Goal: Information Seeking & Learning: Learn about a topic

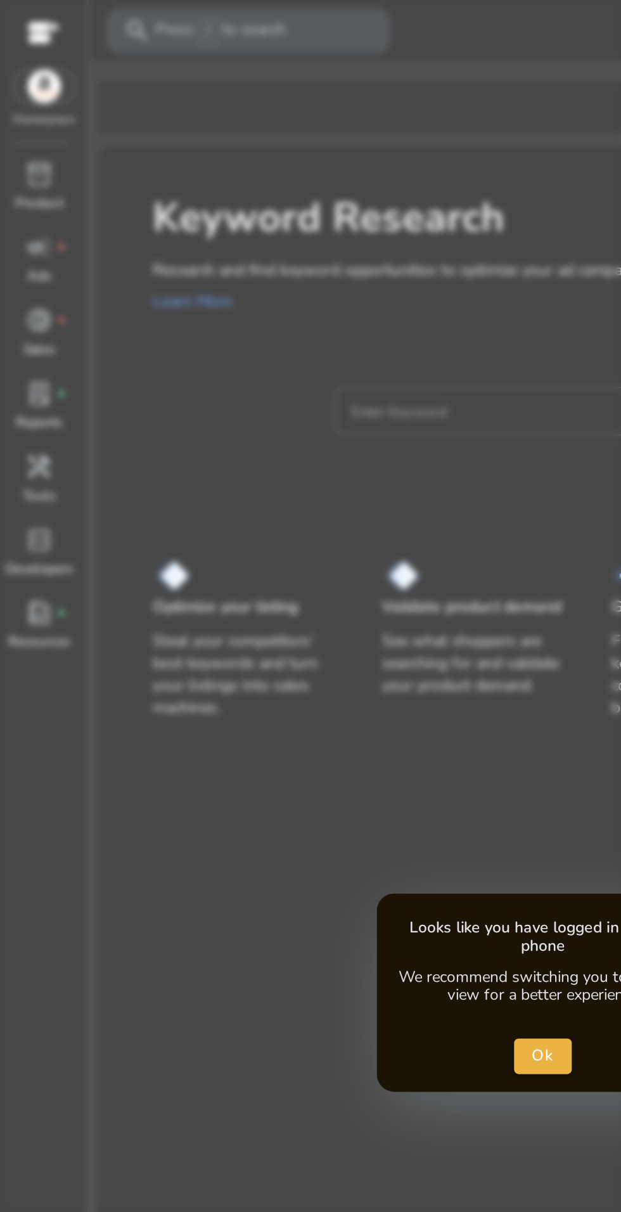
click at [256, 240] on div at bounding box center [310, 606] width 621 height 1212
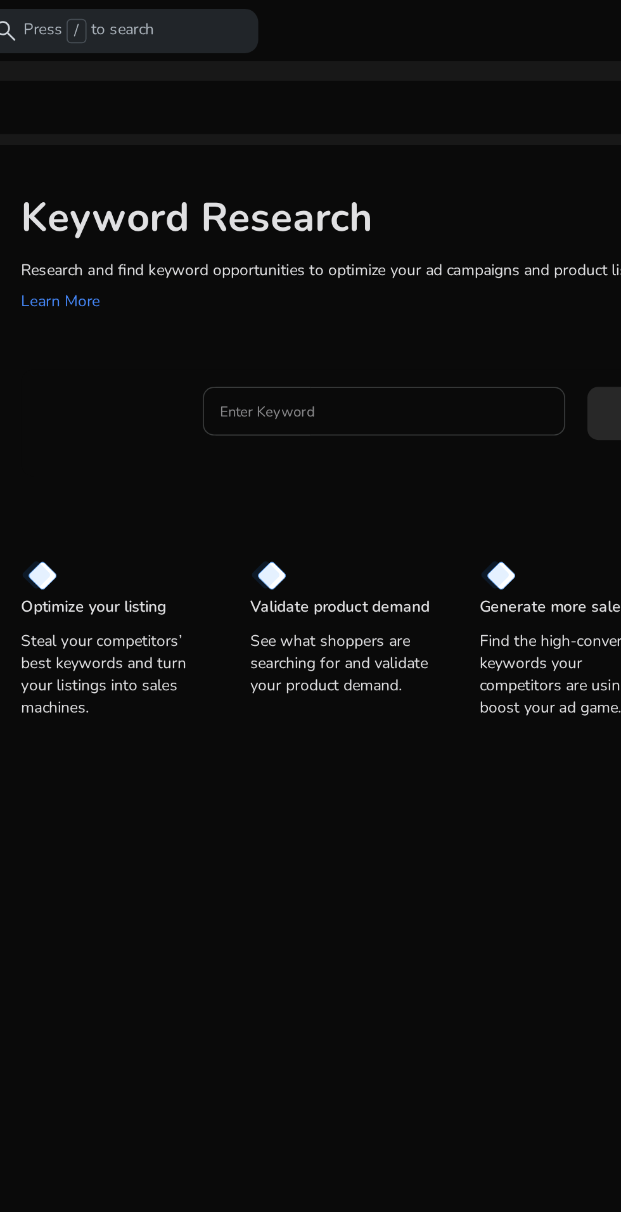
click at [300, 233] on input "Enter Keyword" at bounding box center [295, 235] width 187 height 14
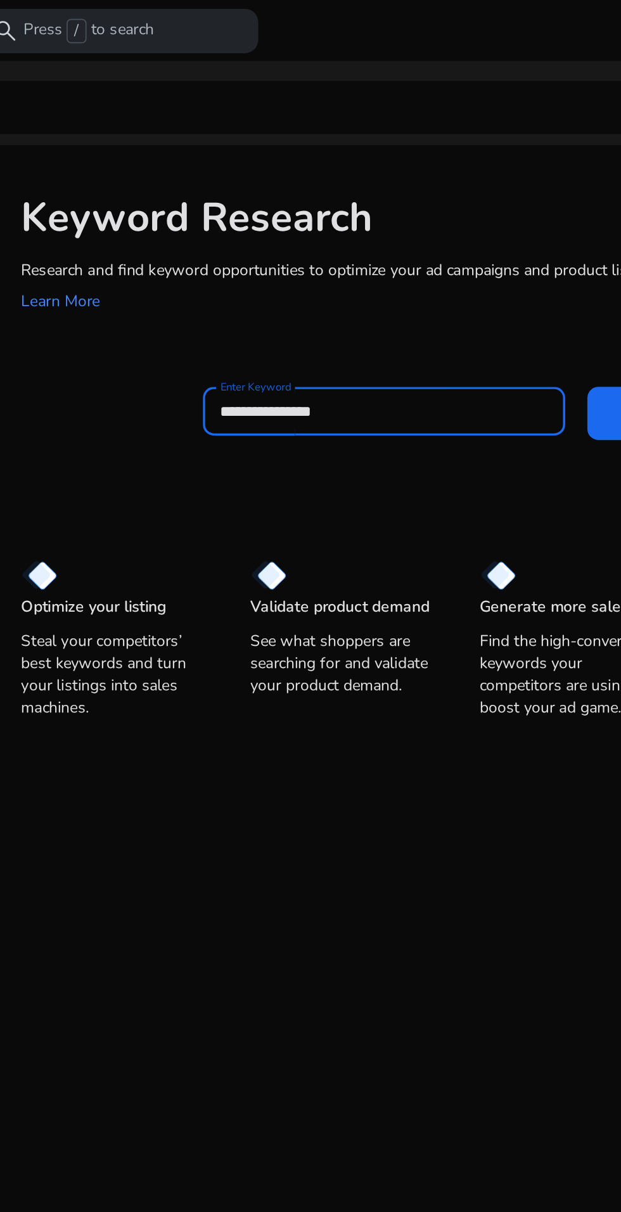
click at [254, 236] on input "**********" at bounding box center [295, 235] width 187 height 14
click at [247, 233] on input "**********" at bounding box center [295, 235] width 187 height 14
click at [251, 236] on input "**********" at bounding box center [295, 235] width 187 height 14
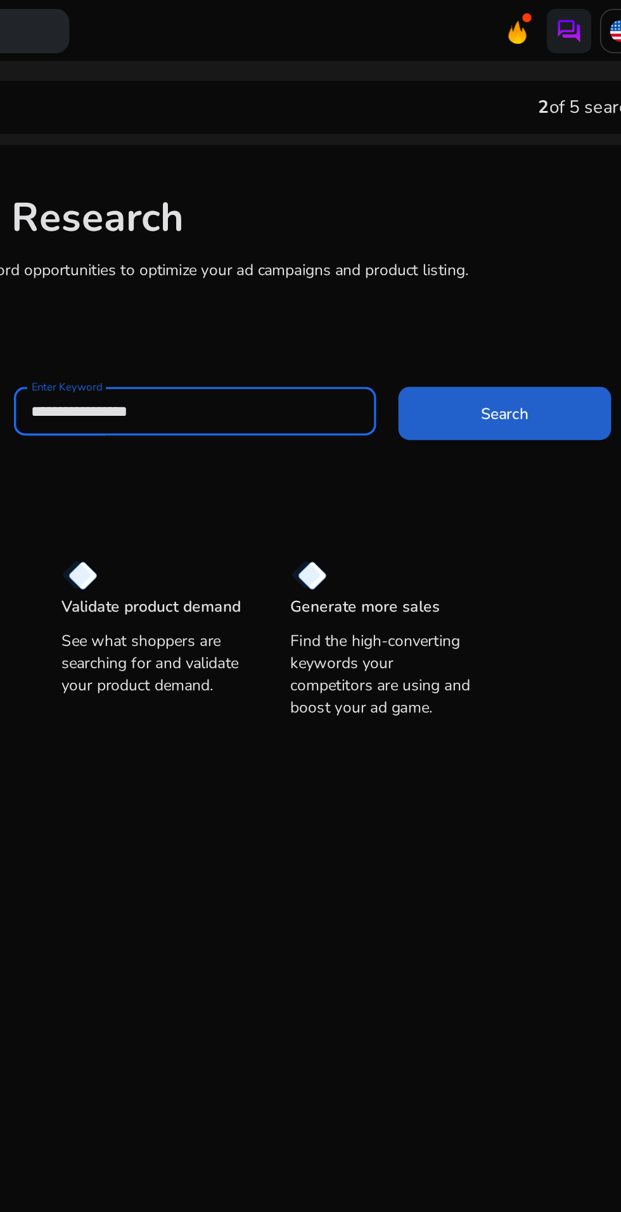
type input "**********"
click at [451, 238] on span at bounding box center [472, 236] width 122 height 30
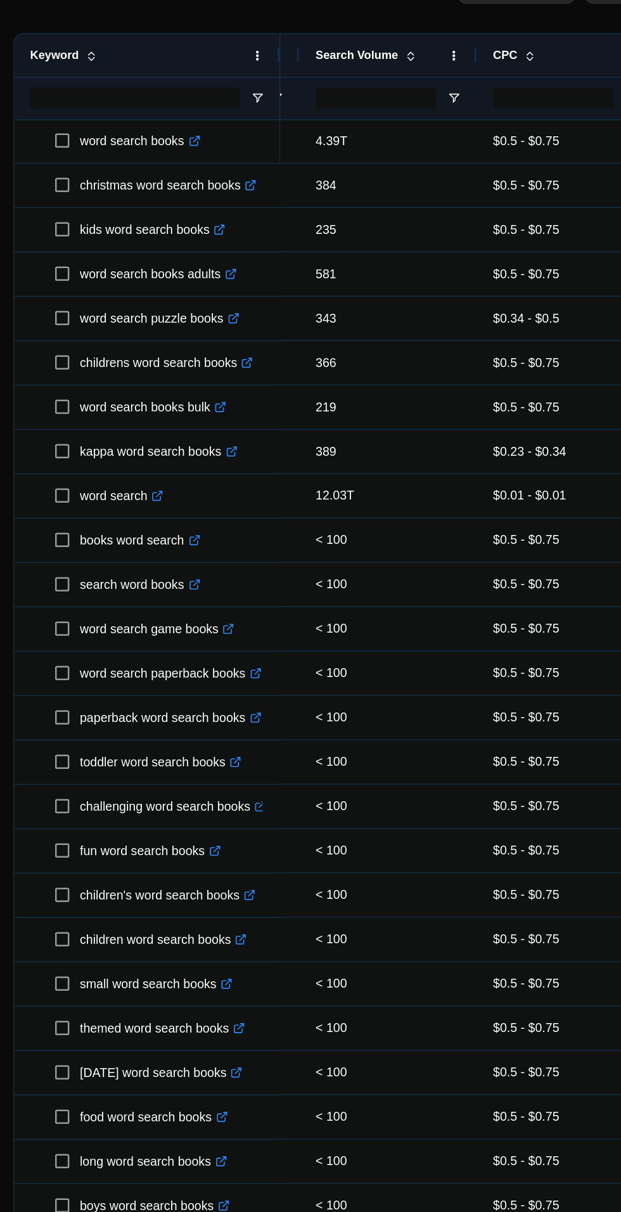
scroll to position [0, 332]
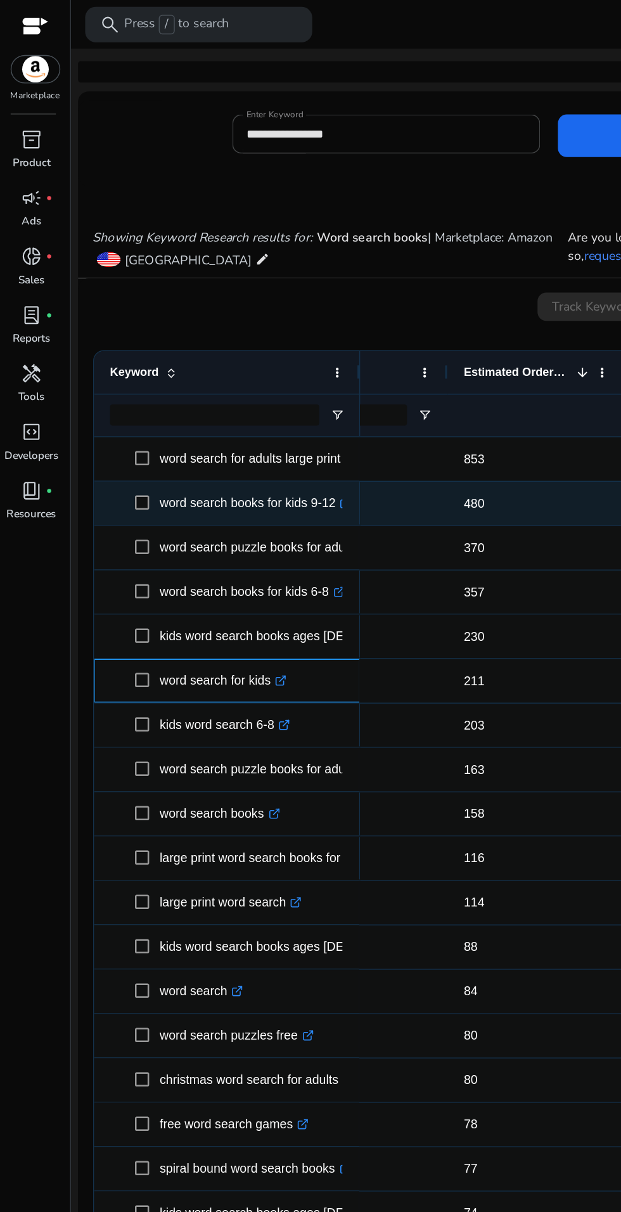
click at [70, 492] on div "word search for kids .st0{fill:#2c8af8}" at bounding box center [162, 486] width 190 height 31
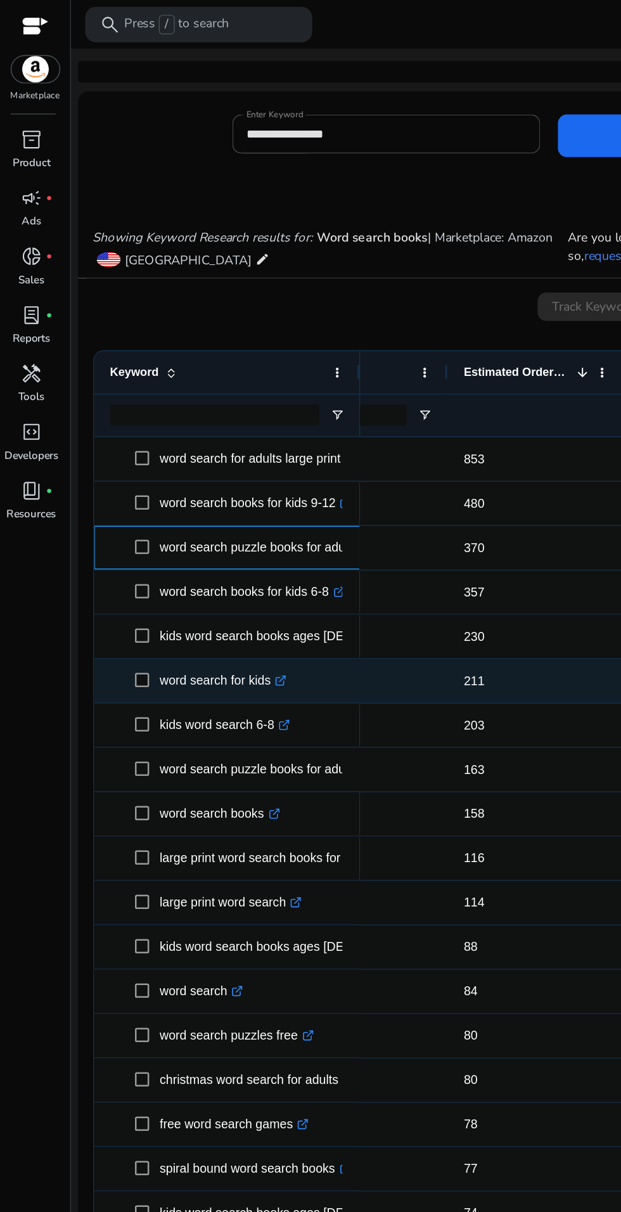
click at [148, 399] on p "word search puzzle books for adults large print .st0{fill:#2c8af8}" at bounding box center [211, 391] width 195 height 26
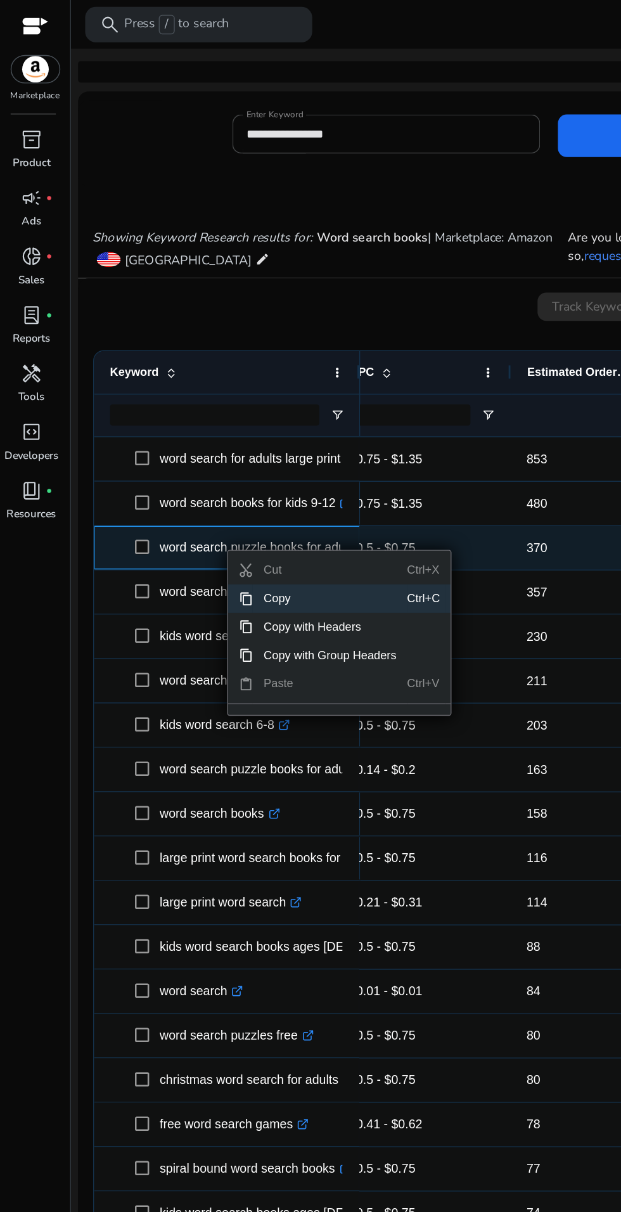
click at [176, 427] on span "Context Menu" at bounding box center [176, 428] width 10 height 10
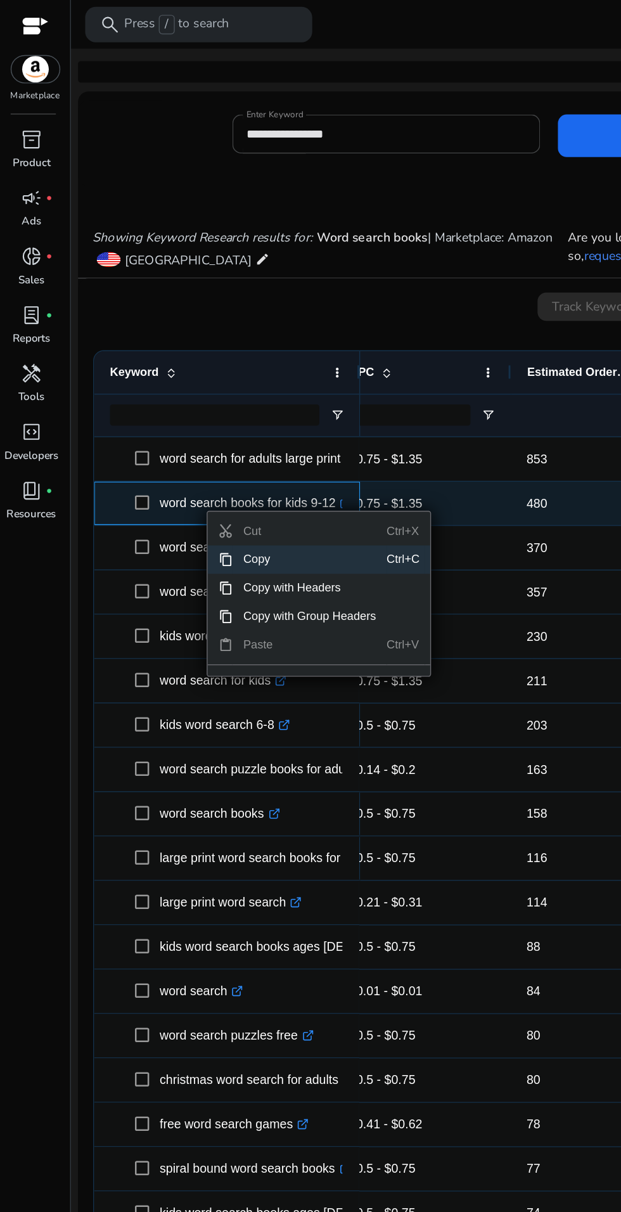
click at [172, 404] on span "Copy" at bounding box center [221, 400] width 110 height 20
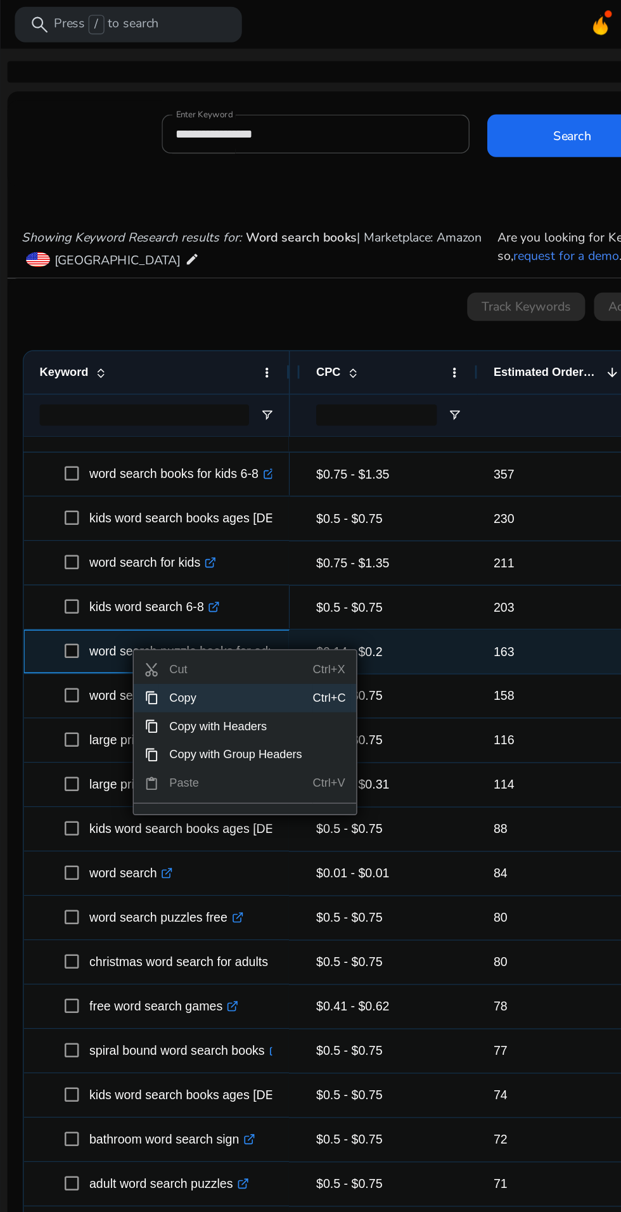
click at [216, 505] on span "Copy" at bounding box center [219, 499] width 110 height 20
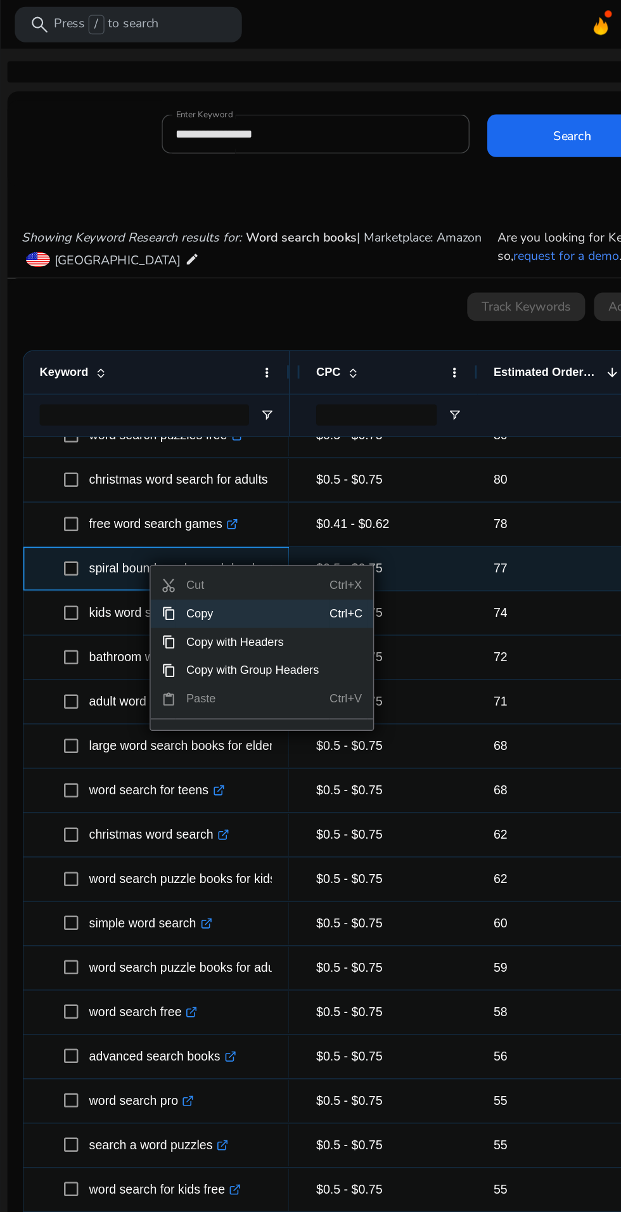
click at [222, 443] on span "Copy" at bounding box center [231, 439] width 110 height 20
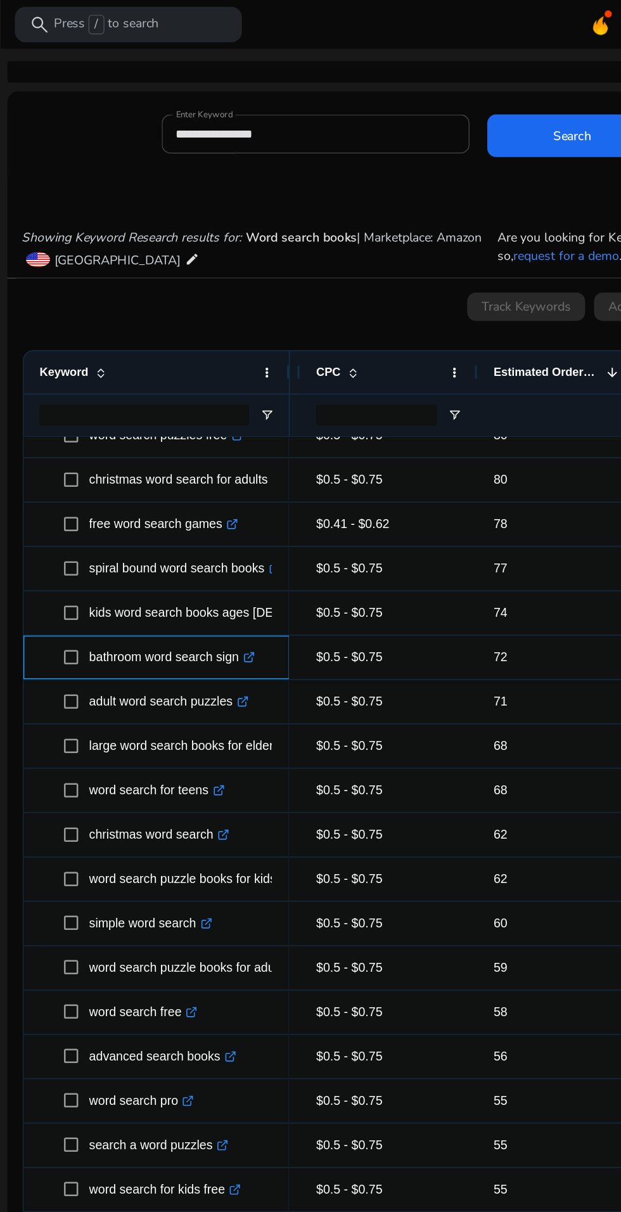
click at [71, 482] on div "bathroom word search sign .st0{fill:#2c8af8}" at bounding box center [162, 469] width 190 height 31
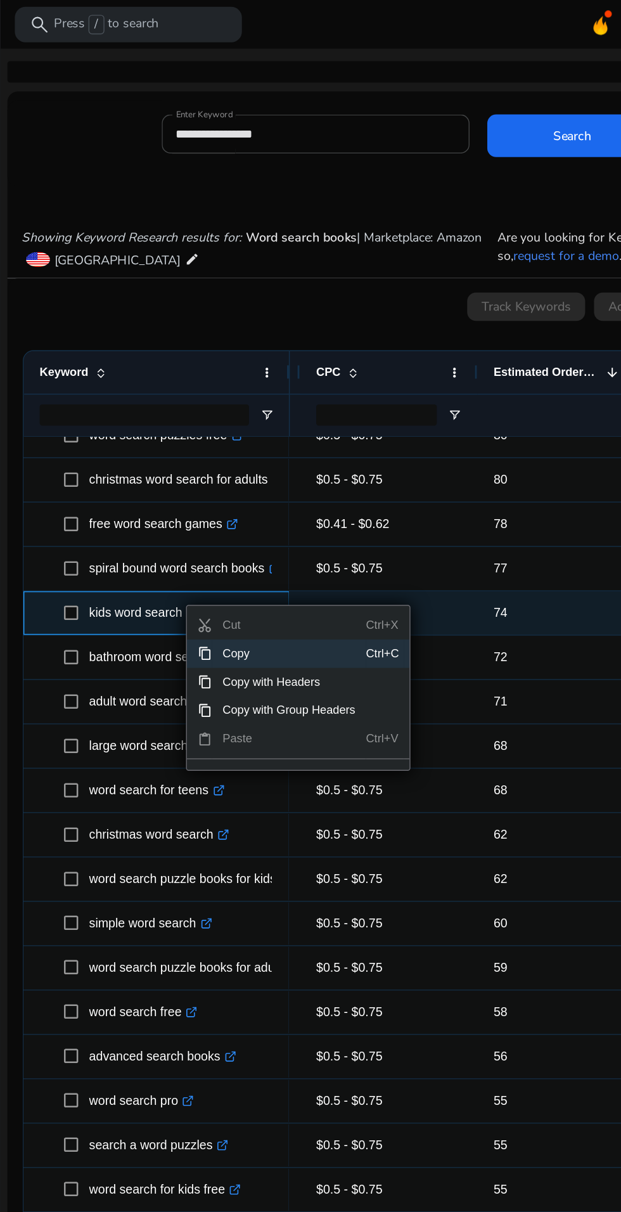
click at [267, 470] on span "Copy" at bounding box center [257, 467] width 110 height 20
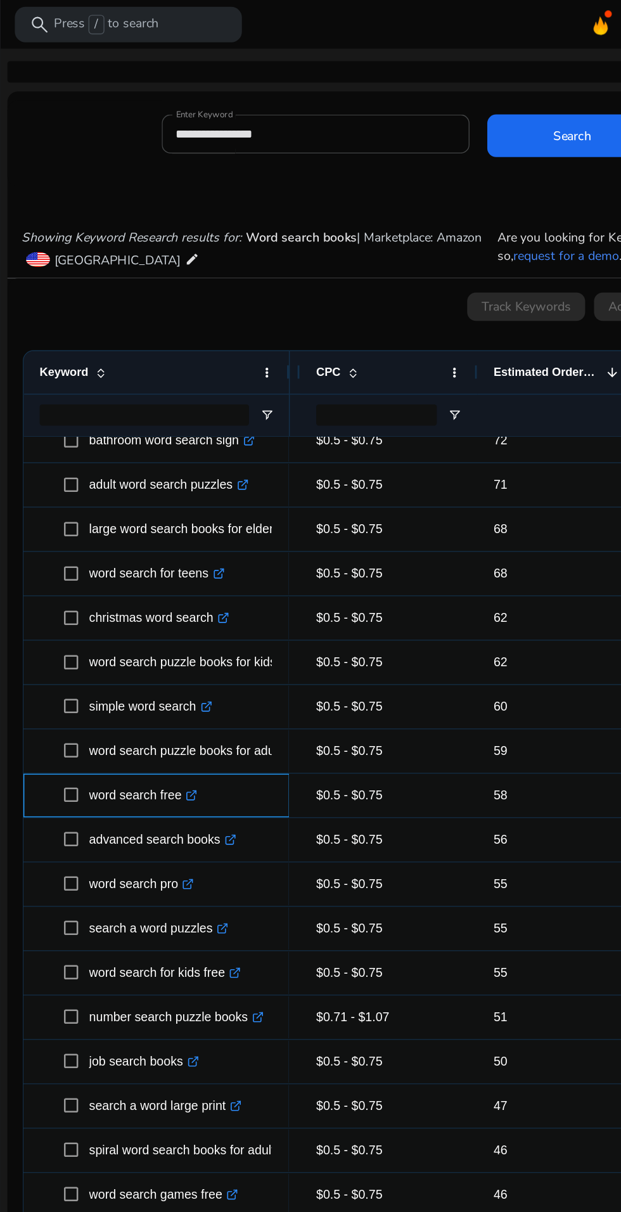
click at [70, 563] on div "word search free .st0{fill:#2c8af8}" at bounding box center [162, 568] width 190 height 31
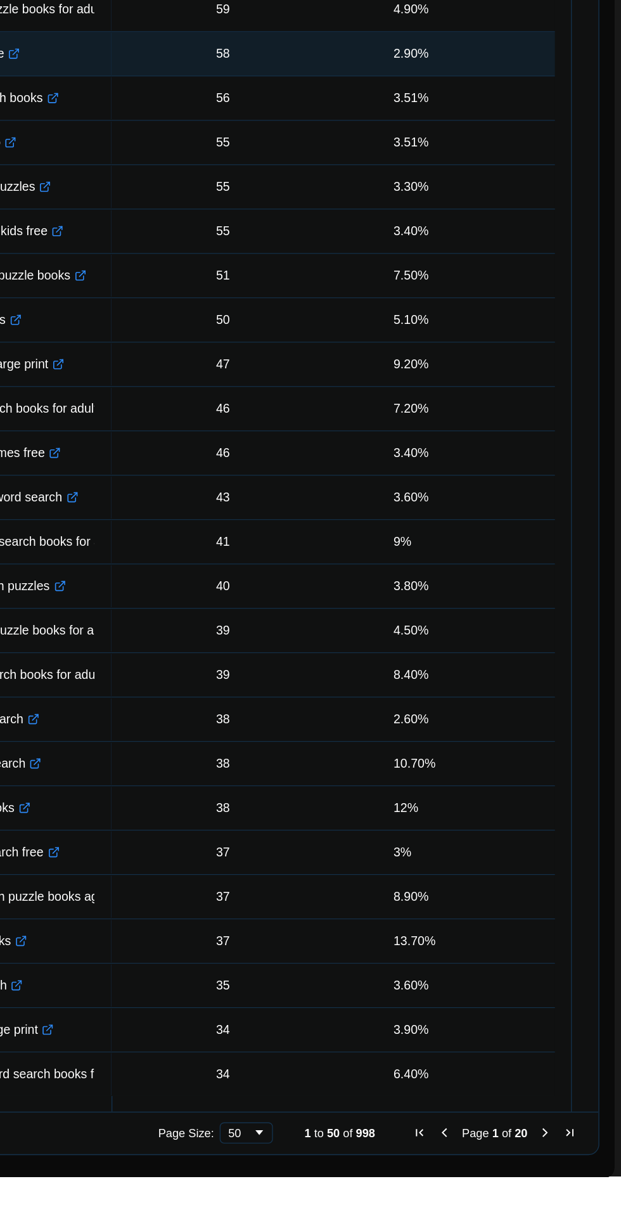
click at [562, 1178] on span "Next Page" at bounding box center [567, 1181] width 10 height 10
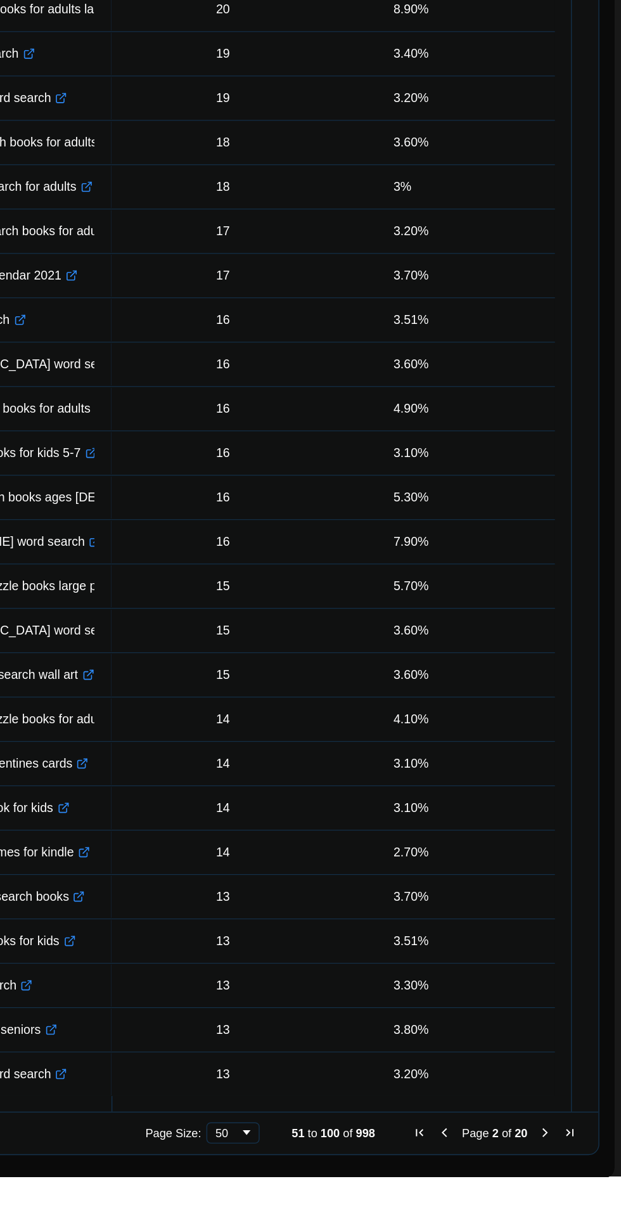
click at [562, 1180] on span "Next Page" at bounding box center [567, 1181] width 10 height 10
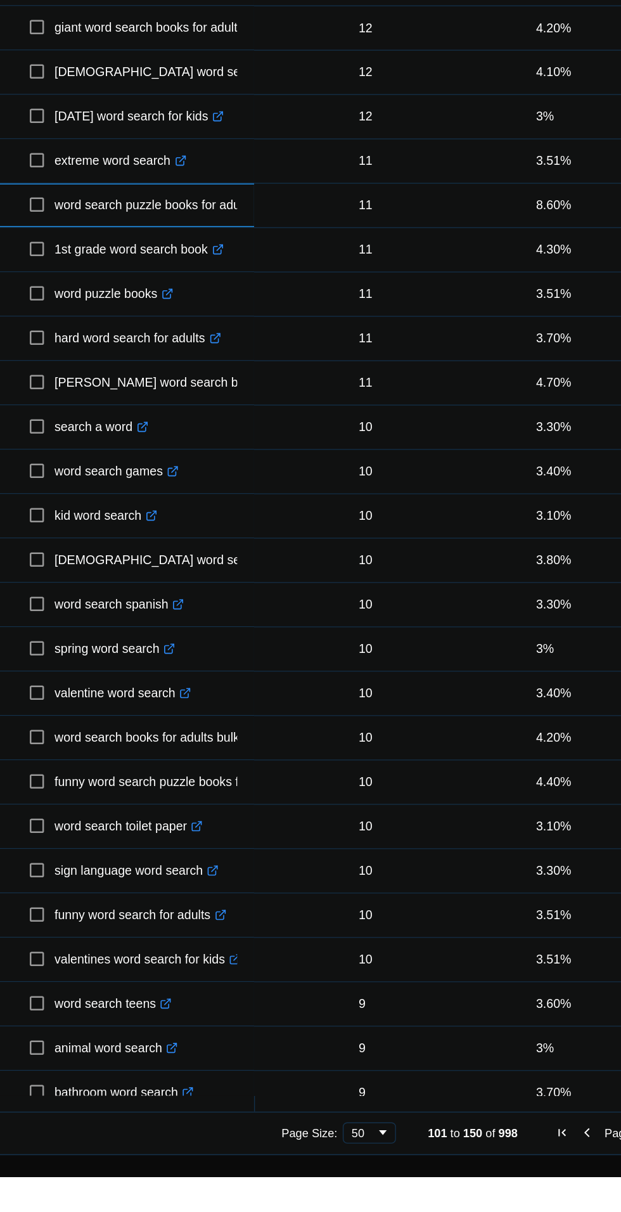
click at [190, 519] on p "word search puzzle books for adults spiral .st0{fill:#2c8af8}" at bounding box center [202, 518] width 177 height 26
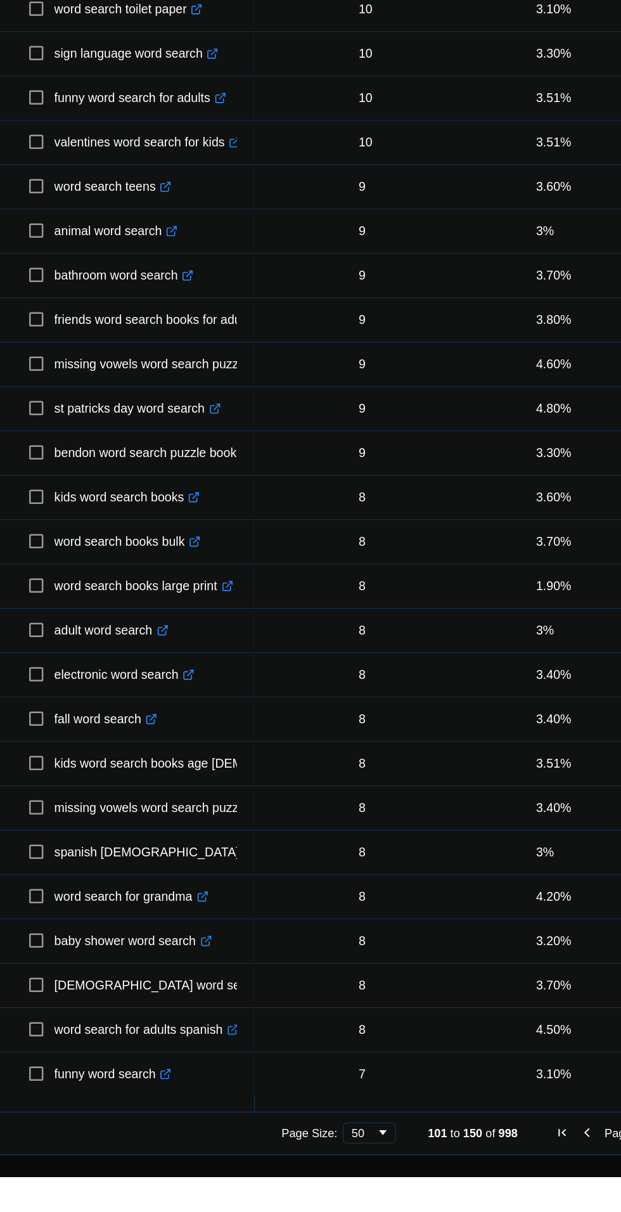
click at [489, 1181] on span "Previous Page" at bounding box center [494, 1181] width 10 height 10
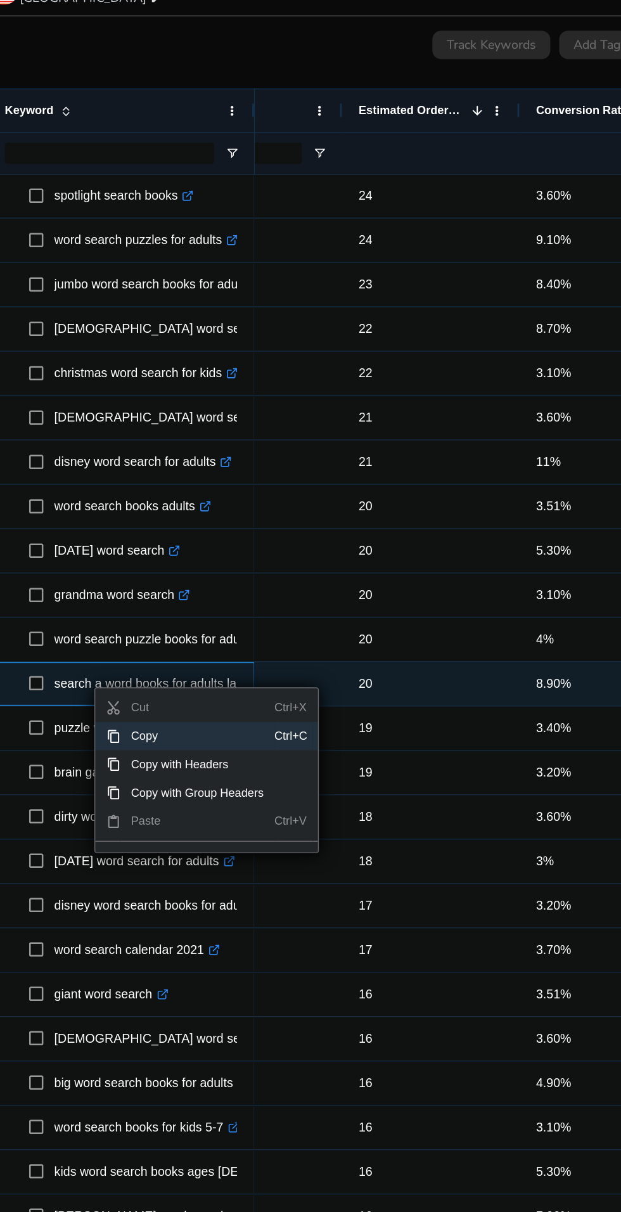
click at [203, 706] on span "Copy" at bounding box center [216, 716] width 110 height 20
